Goal: Check status: Check status

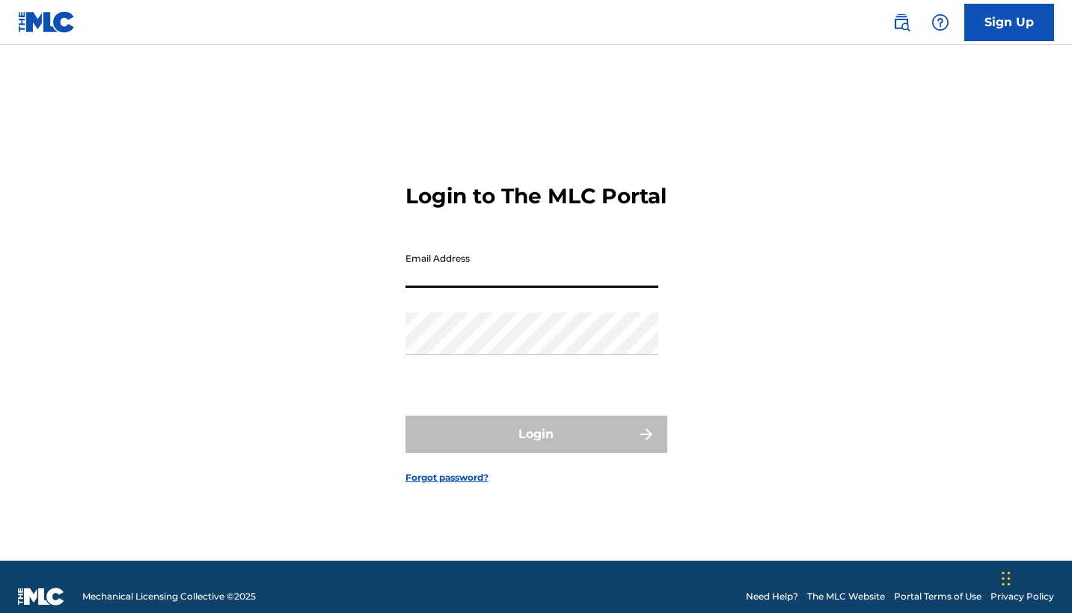
type input "[EMAIL_ADDRESS][DOMAIN_NAME]"
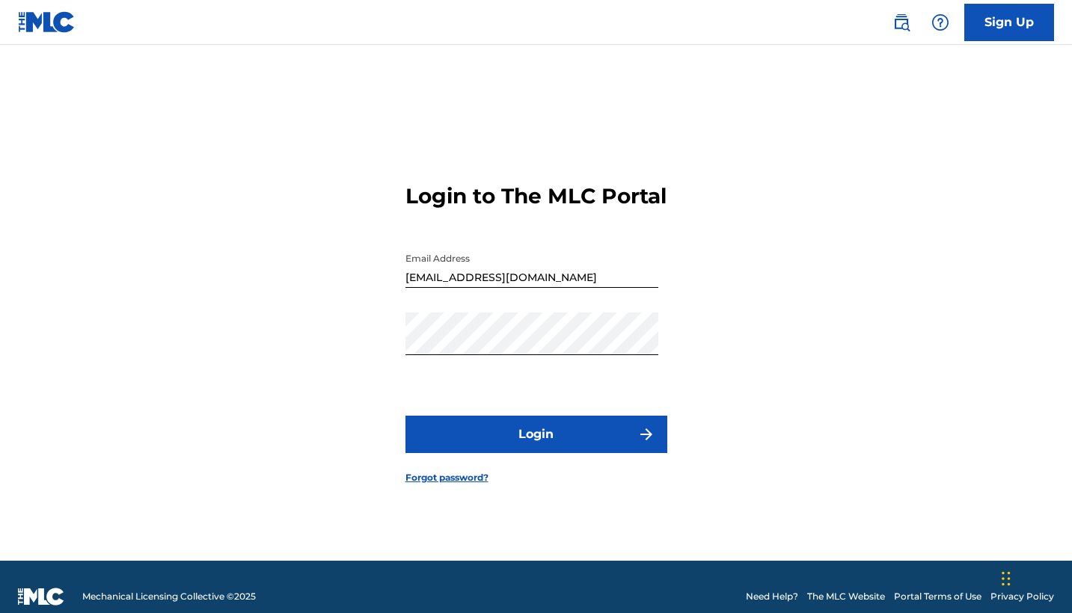
click at [581, 426] on form "Login to The MLC Portal Email Address [EMAIL_ADDRESS][DOMAIN_NAME] Password Log…" at bounding box center [536, 321] width 262 height 479
click at [578, 432] on button "Login" at bounding box center [536, 434] width 262 height 37
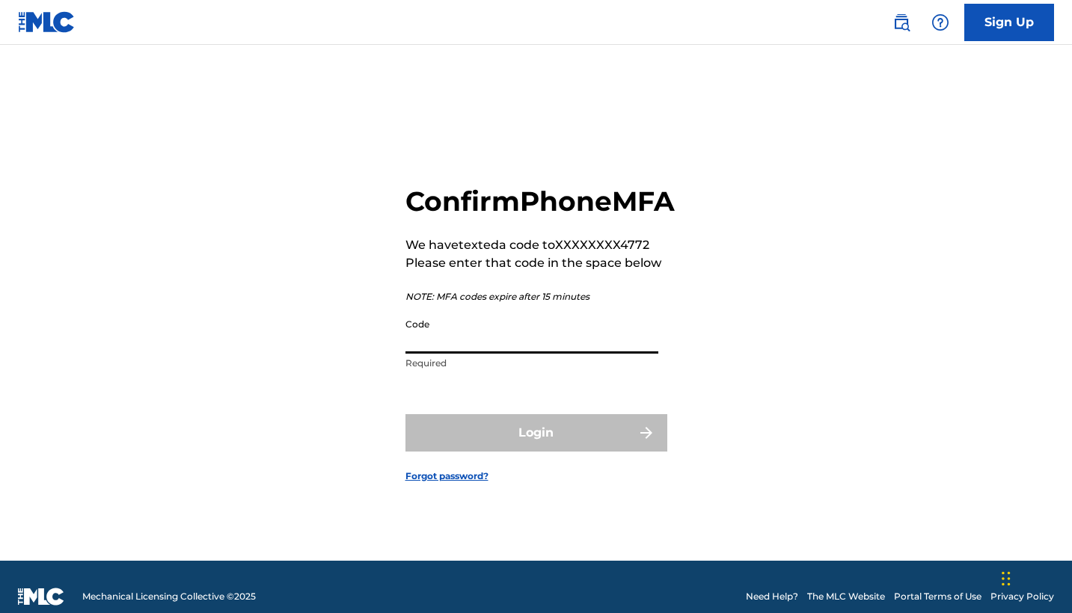
click at [563, 354] on input "Code" at bounding box center [531, 332] width 253 height 43
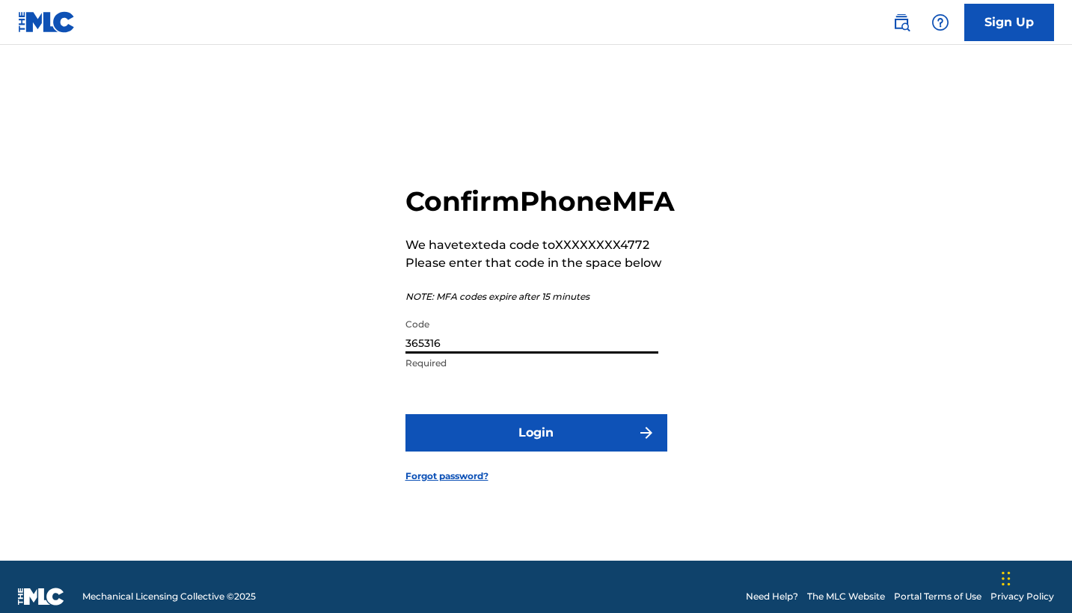
type input "365316"
click at [536, 450] on button "Login" at bounding box center [536, 432] width 262 height 37
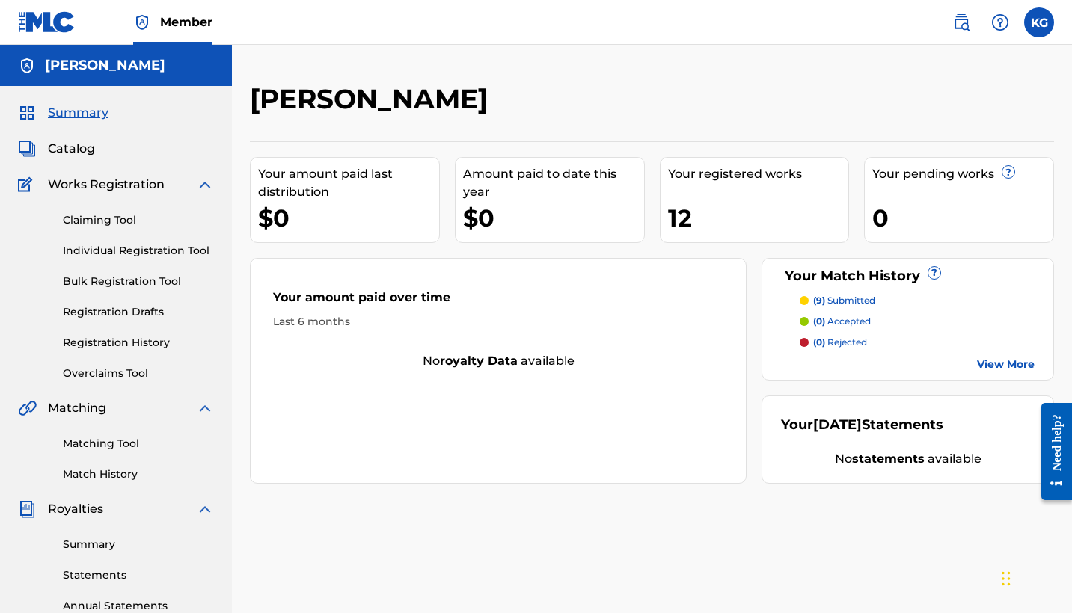
click at [860, 302] on p "(9) submitted" at bounding box center [844, 300] width 62 height 13
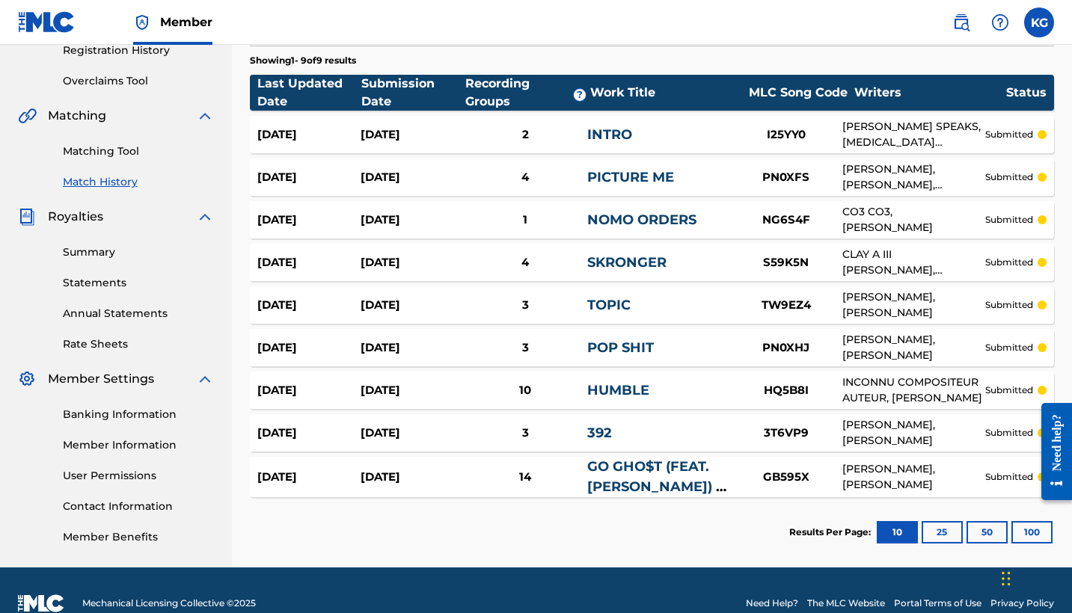
scroll to position [290, 0]
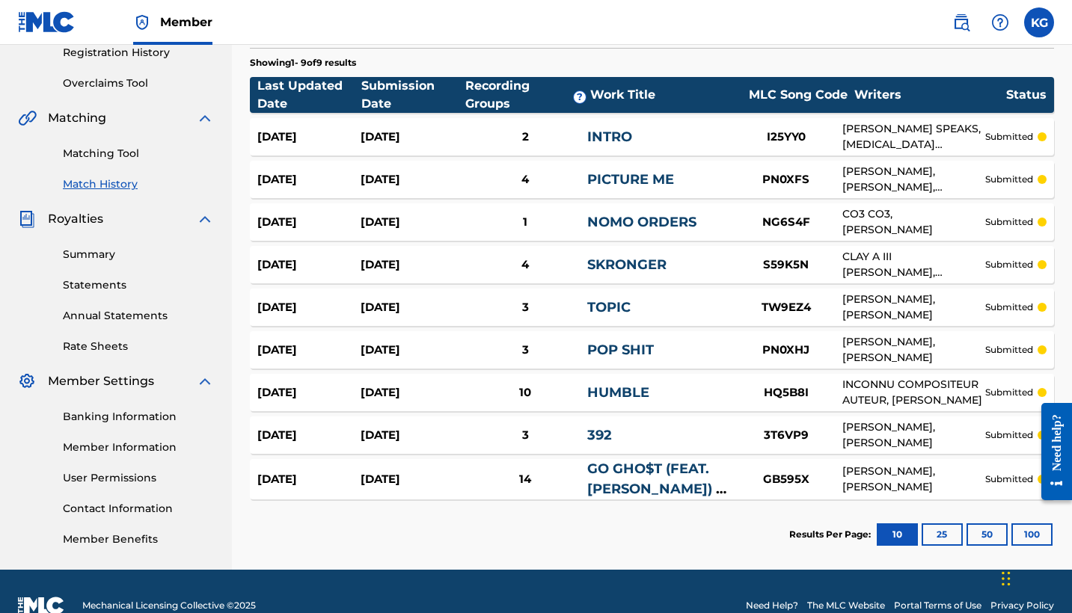
click at [679, 399] on div "HUMBLE" at bounding box center [658, 393] width 143 height 20
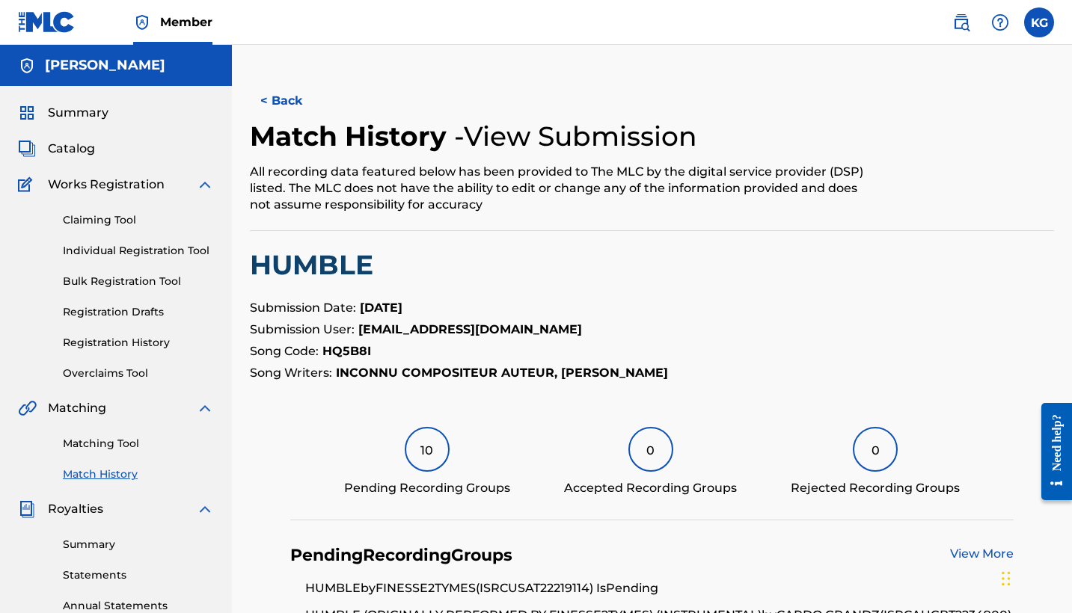
click at [429, 450] on div "10" at bounding box center [427, 449] width 45 height 45
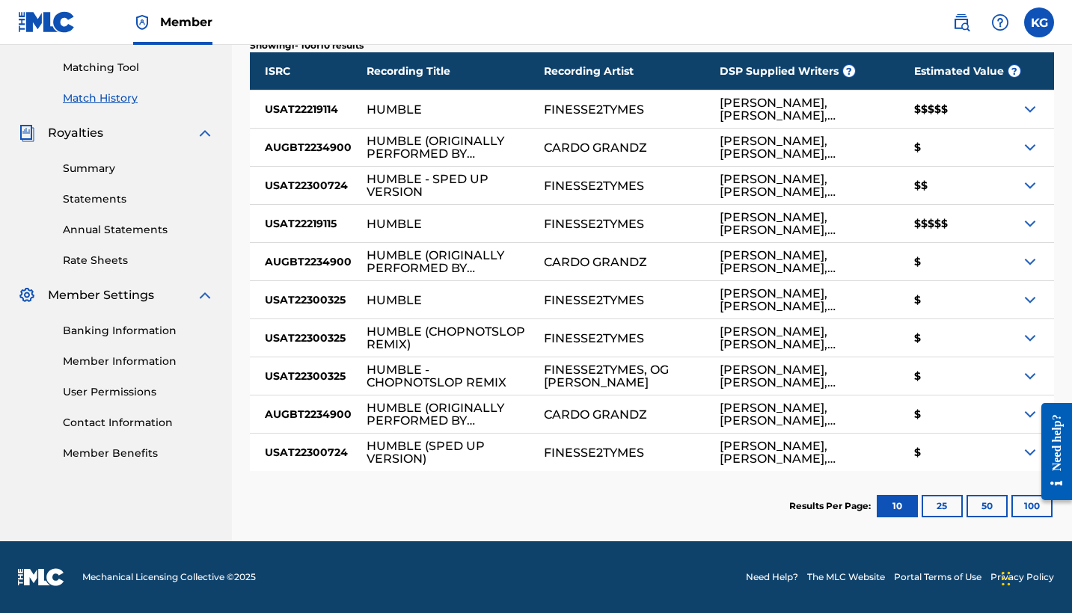
scroll to position [376, 0]
click at [1026, 113] on img at bounding box center [1030, 109] width 18 height 18
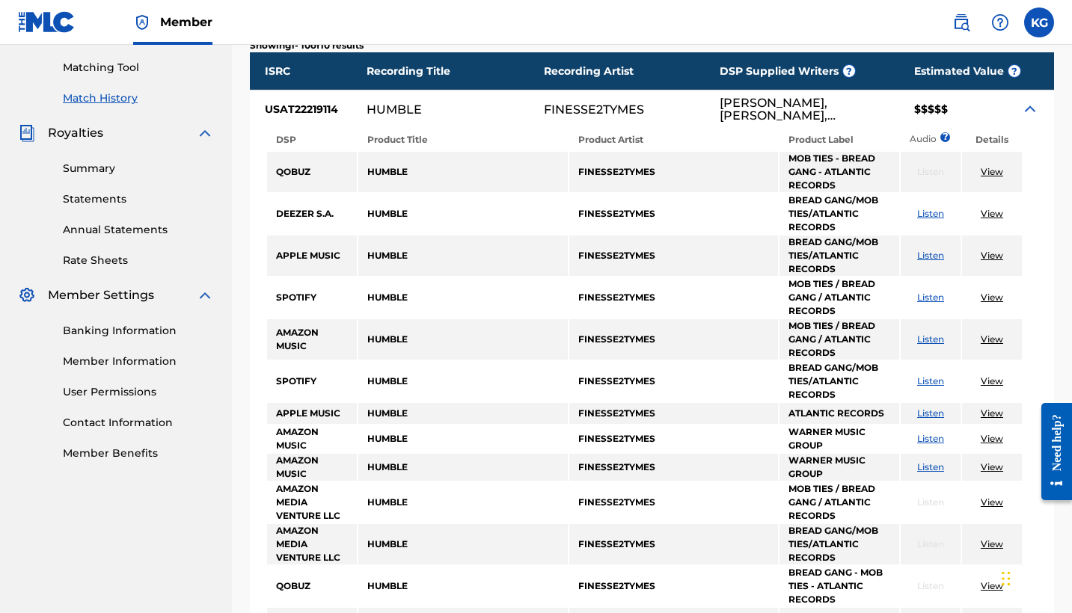
click at [1020, 107] on div "$$$$$" at bounding box center [960, 109] width 122 height 37
click at [1026, 107] on img at bounding box center [1030, 109] width 18 height 18
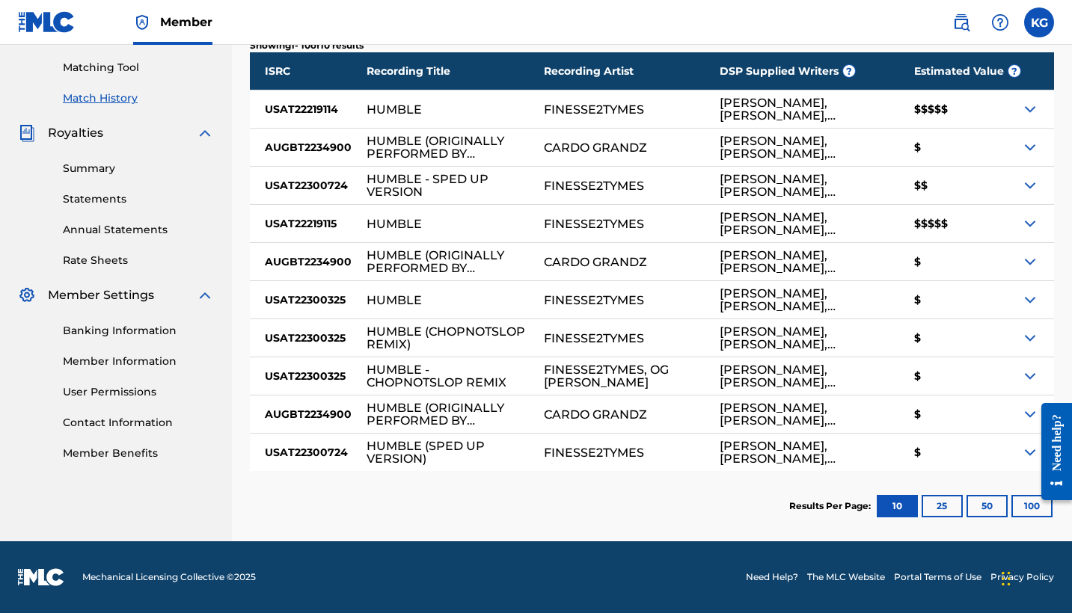
click at [1036, 225] on img at bounding box center [1030, 224] width 18 height 18
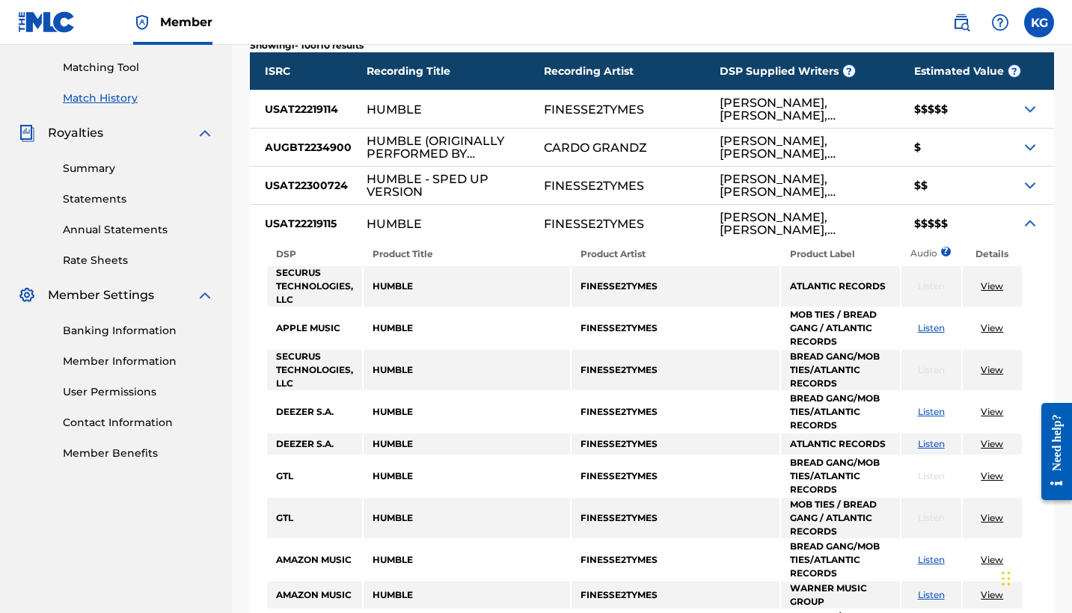
click at [1032, 224] on img at bounding box center [1030, 224] width 18 height 18
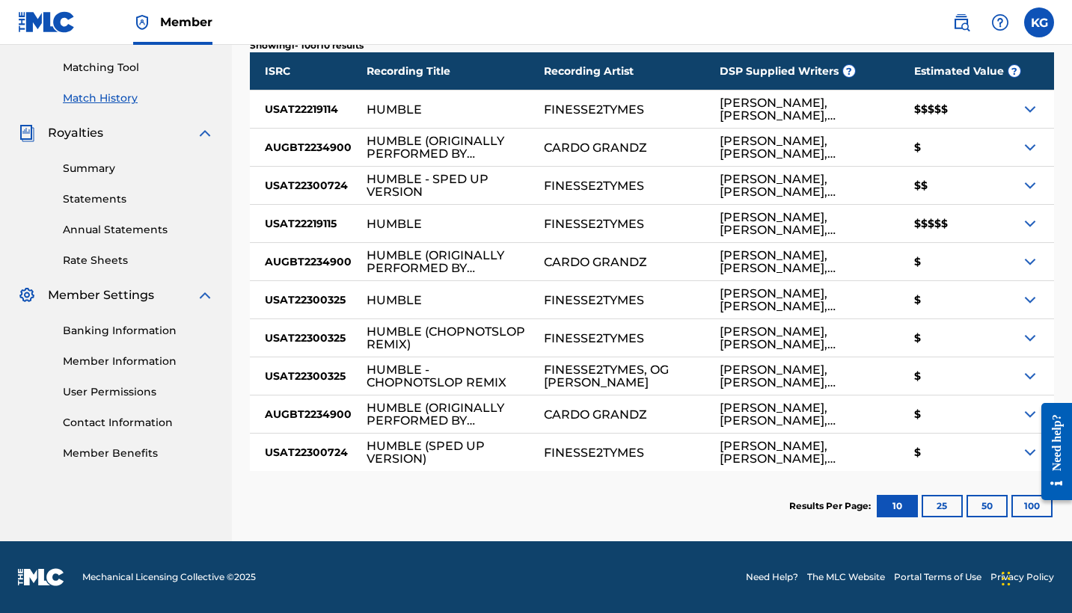
click at [596, 147] on div "CARDO GRANDZ" at bounding box center [595, 147] width 103 height 13
click at [499, 154] on div "HUMBLE (ORIGINALLY PERFORMED BY FINESSE2TYMES) (INSTRUMENTAL)" at bounding box center [448, 147] width 162 height 25
click at [456, 152] on div "HUMBLE (ORIGINALLY PERFORMED BY FINESSE2TYMES) (INSTRUMENTAL)" at bounding box center [448, 147] width 162 height 25
click at [467, 260] on div "HUMBLE (ORIGINALLY PERFORMED BY FINESSE2TYMES) - INSTRUMENTAL" at bounding box center [448, 261] width 162 height 25
click at [1038, 262] on img at bounding box center [1030, 262] width 18 height 18
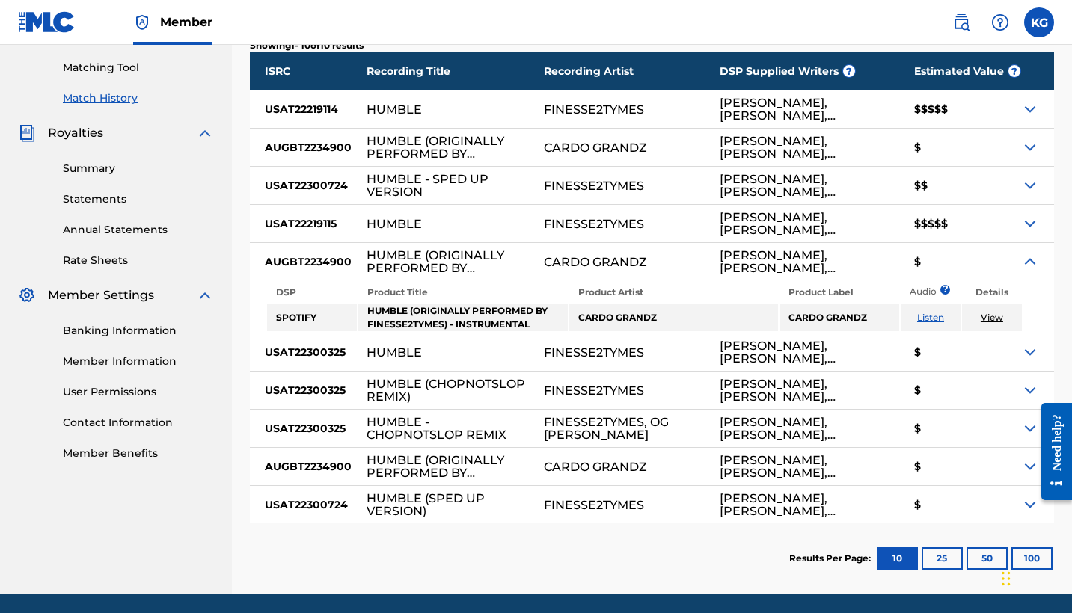
click at [1038, 262] on img at bounding box center [1030, 262] width 18 height 18
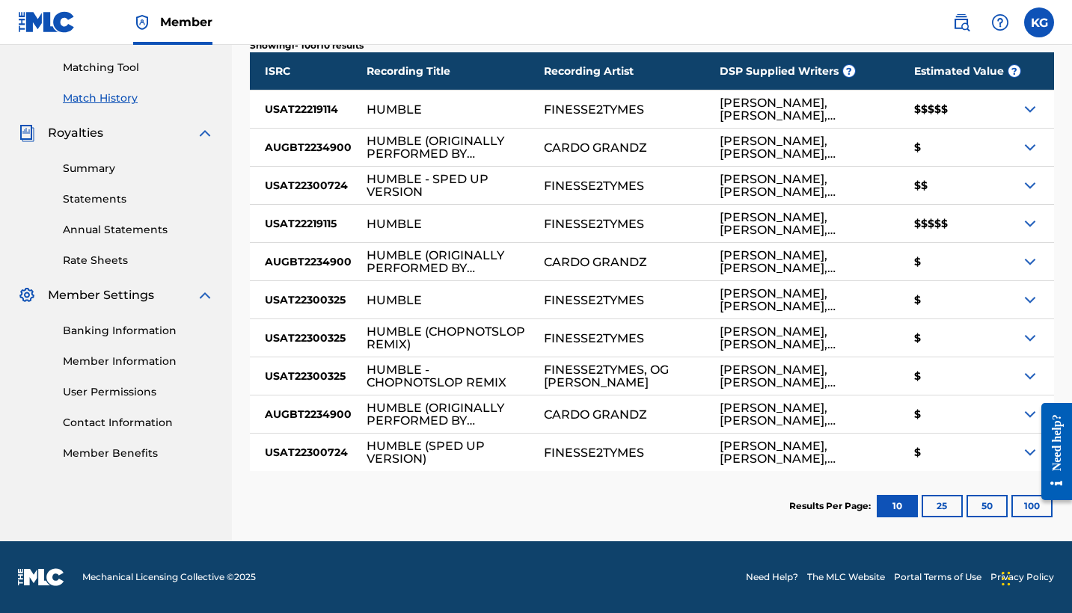
click at [1030, 144] on img at bounding box center [1030, 147] width 18 height 18
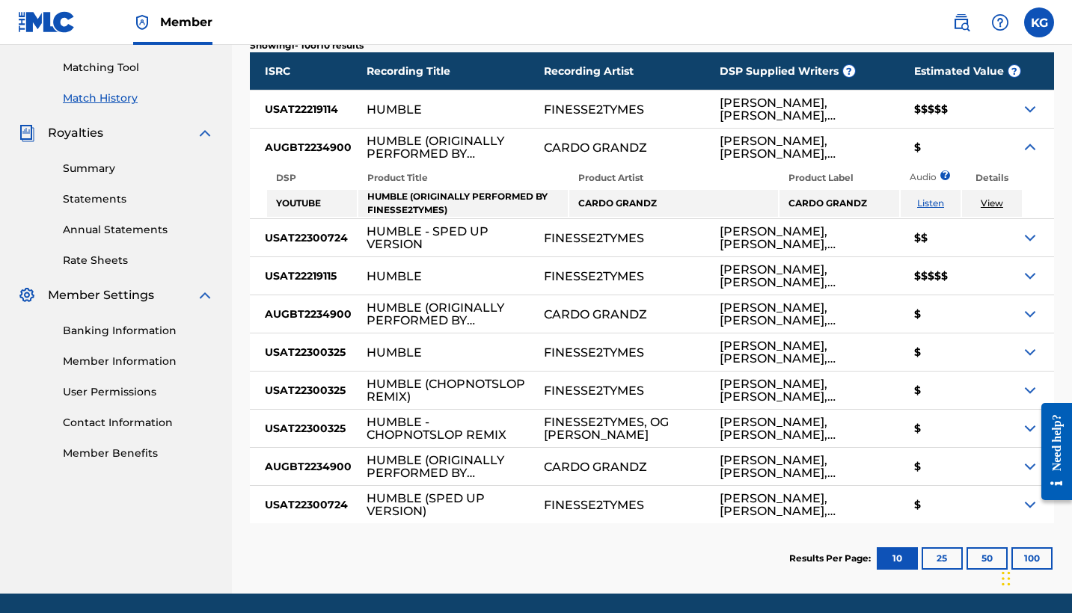
click at [1030, 144] on img at bounding box center [1030, 147] width 18 height 18
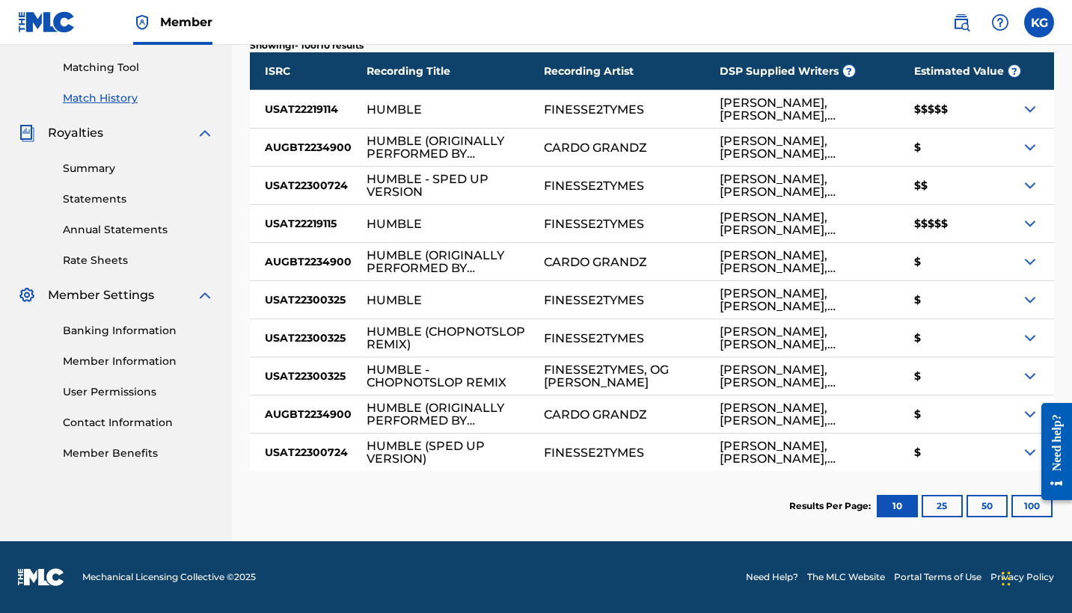
click at [1028, 187] on img at bounding box center [1030, 186] width 18 height 18
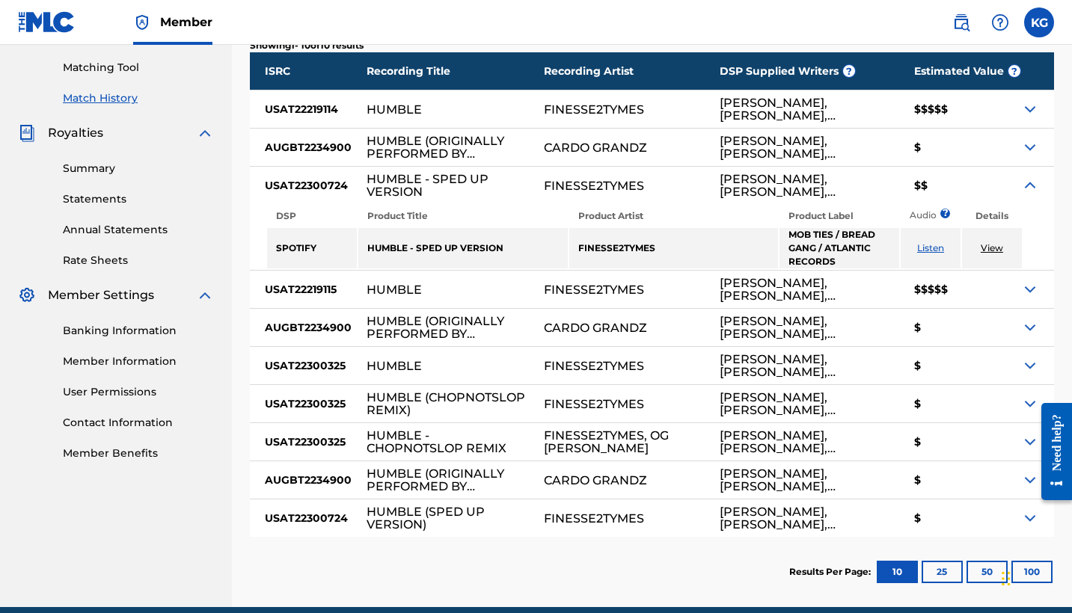
click at [1028, 187] on img at bounding box center [1030, 186] width 18 height 18
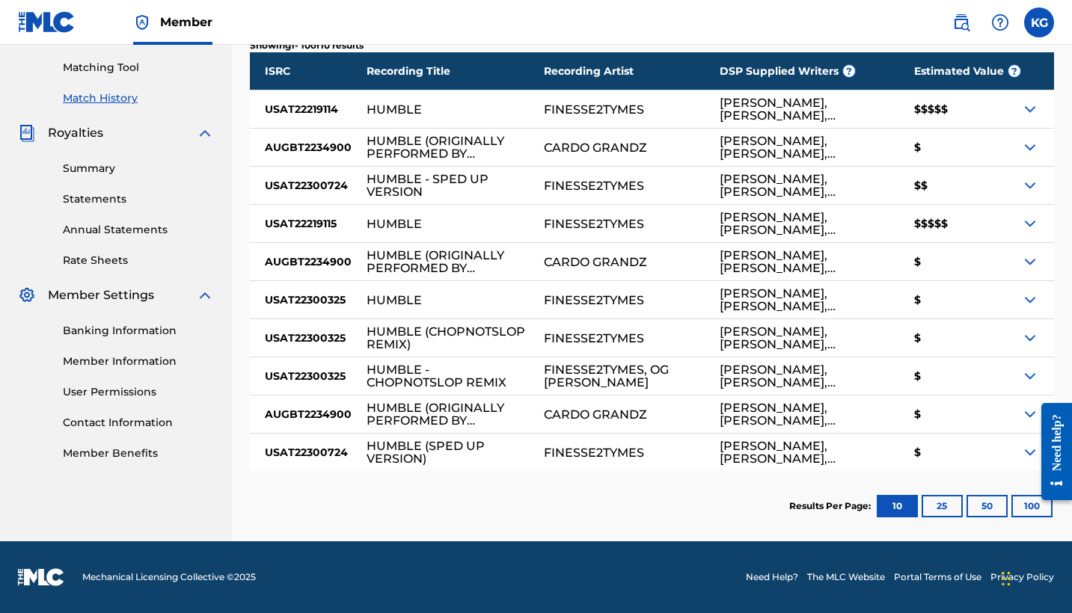
click at [1023, 61] on div at bounding box center [1037, 70] width 33 height 37
click at [1017, 64] on span "?" at bounding box center [1014, 70] width 13 height 13
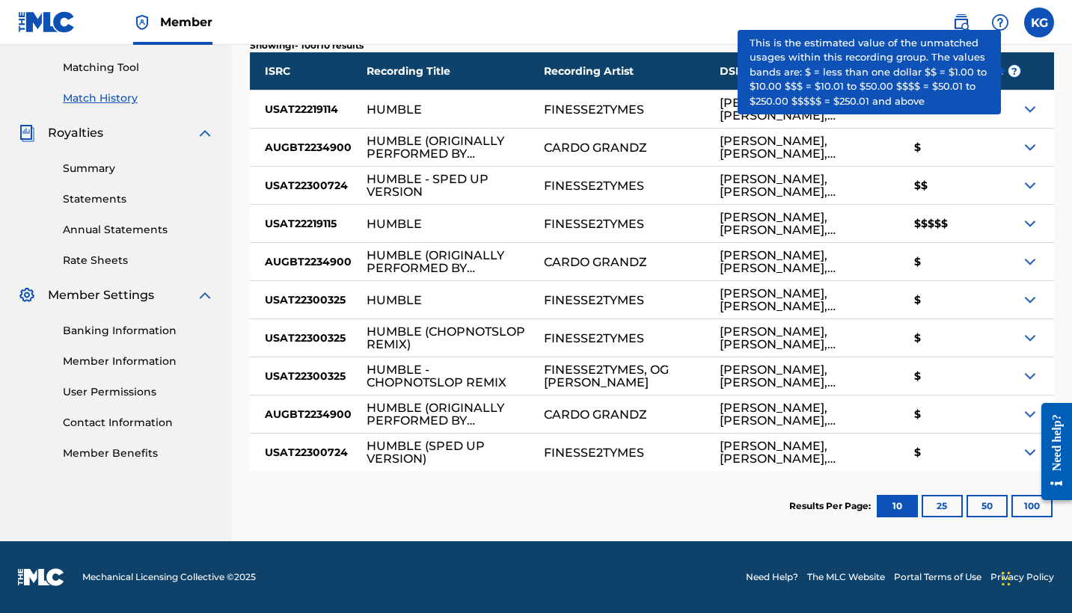
click at [1010, 73] on span "?" at bounding box center [1014, 71] width 12 height 12
click at [1011, 72] on span "?" at bounding box center [1014, 71] width 12 height 12
